Goal: Find contact information

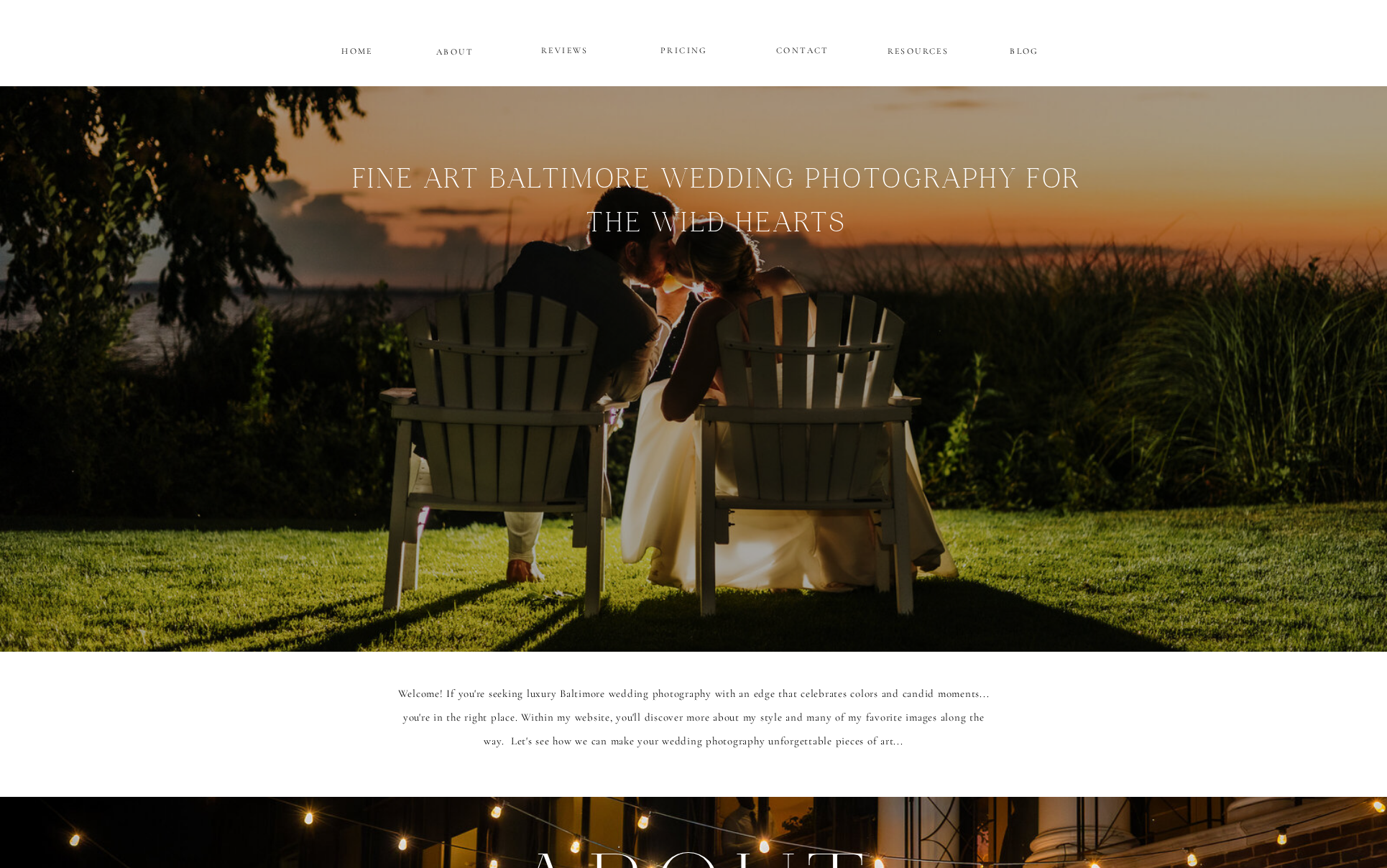
click at [788, 50] on p "CONTACT" at bounding box center [802, 48] width 52 height 12
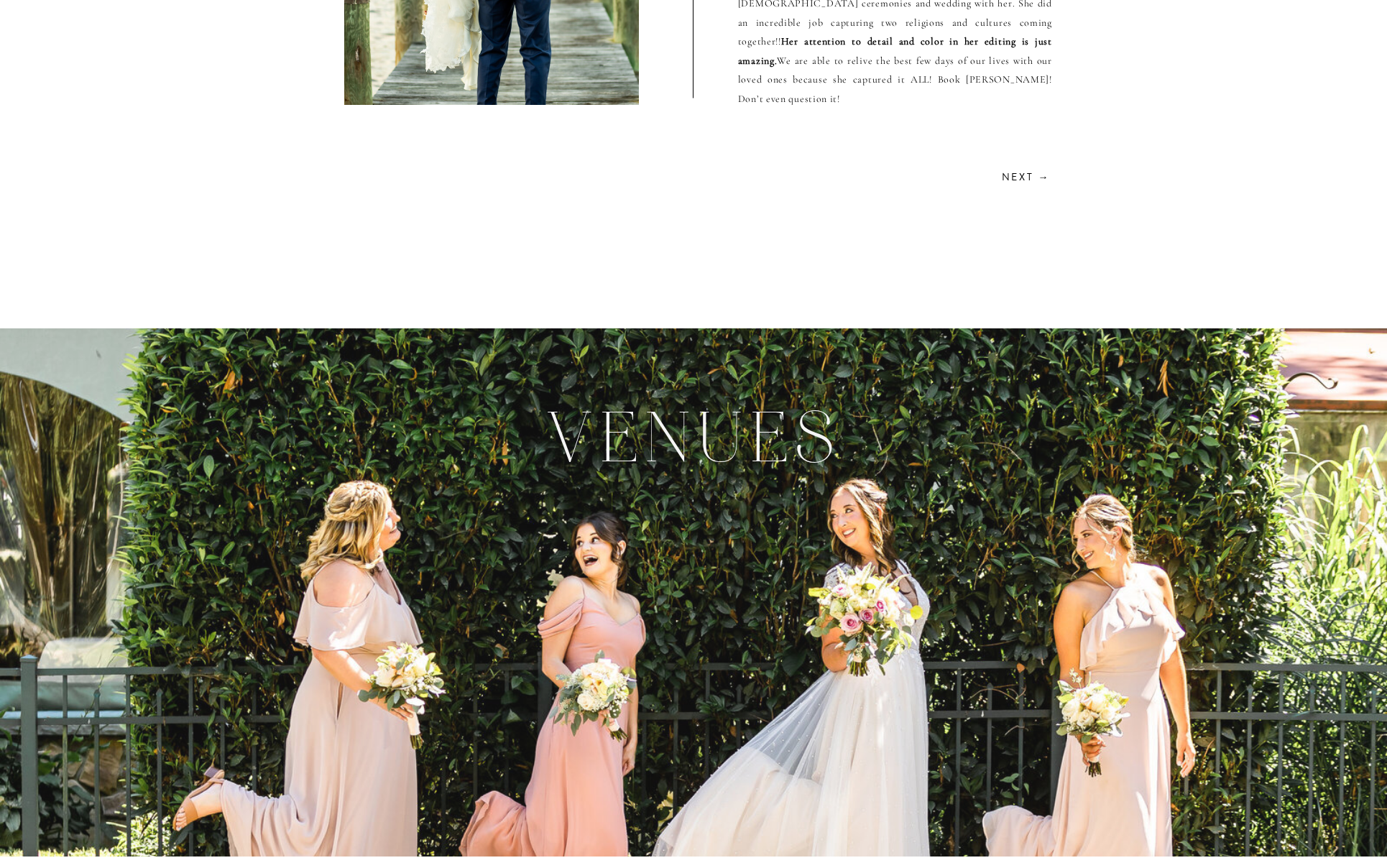
scroll to position [4174, 0]
